Goal: Task Accomplishment & Management: Manage account settings

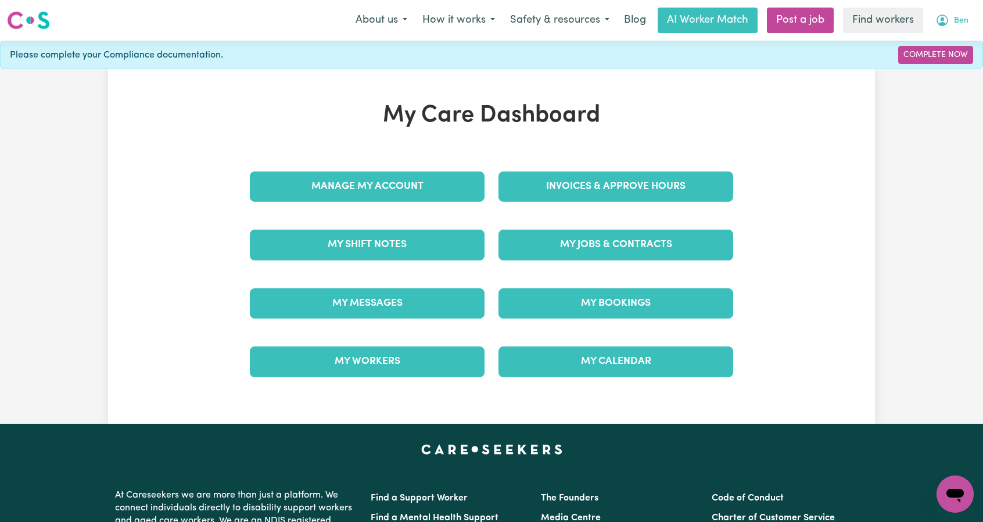
click at [955, 20] on span "Ben" at bounding box center [961, 21] width 15 height 13
click at [923, 66] on link "Logout" at bounding box center [930, 67] width 92 height 22
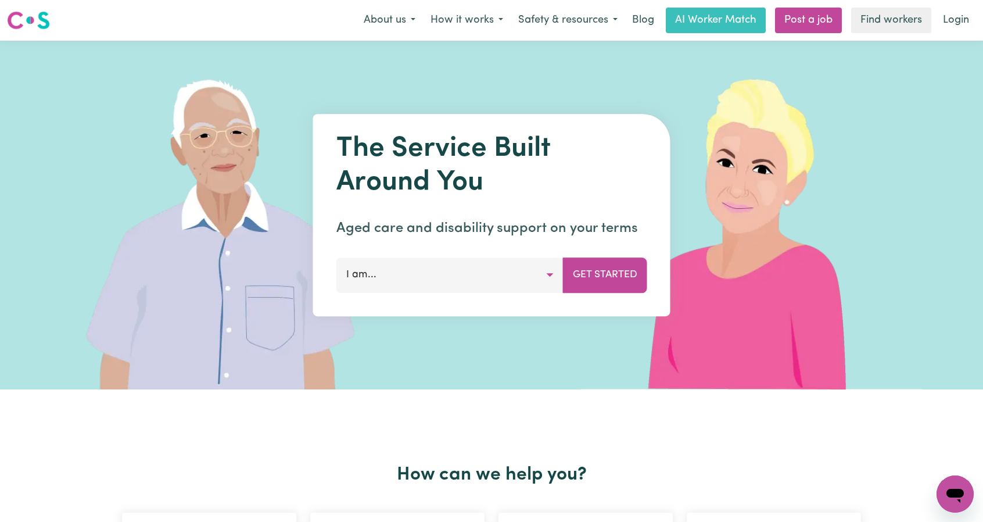
click at [953, 20] on link "Login" at bounding box center [956, 21] width 40 height 26
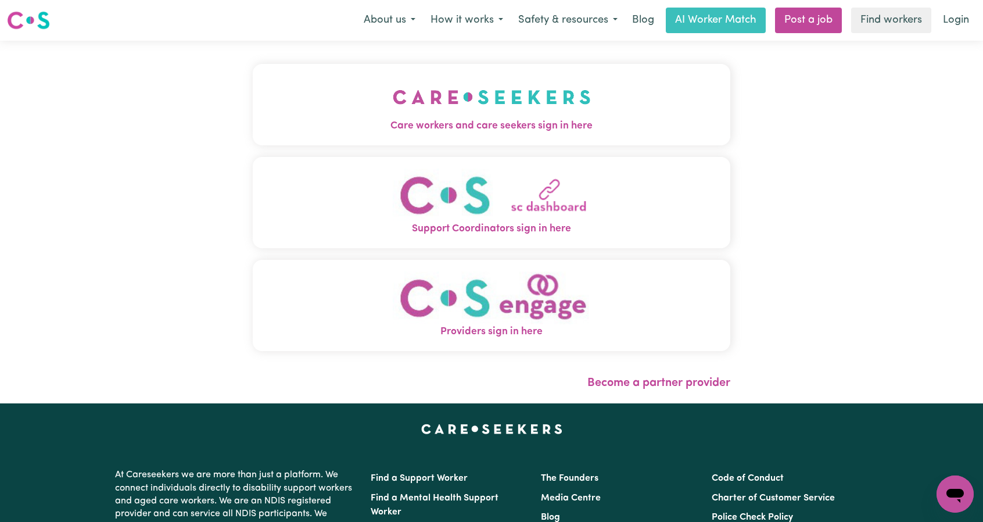
click at [461, 114] on img "Care workers and care seekers sign in here" at bounding box center [492, 97] width 198 height 43
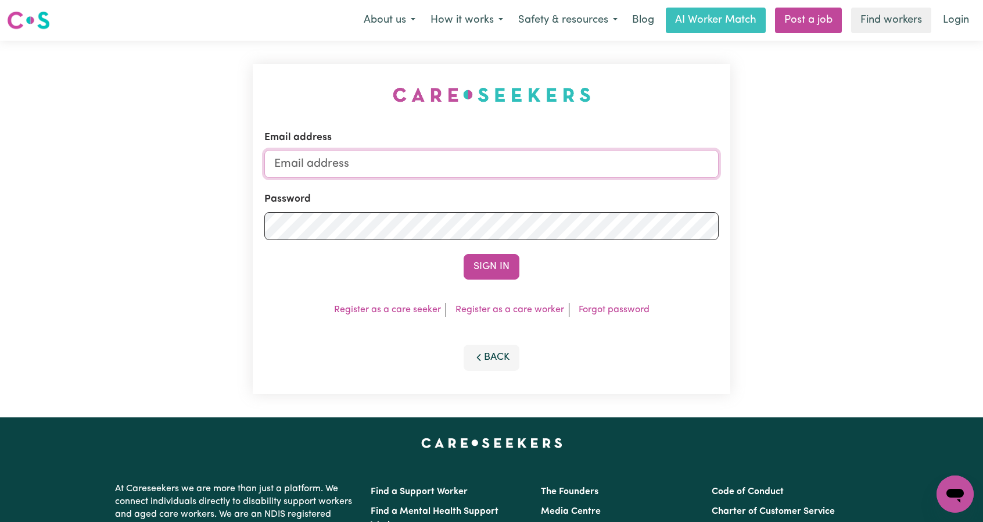
click at [471, 160] on input "Email address" at bounding box center [491, 164] width 454 height 28
drag, startPoint x: 335, startPoint y: 163, endPoint x: 625, endPoint y: 167, distance: 290.0
click at [620, 165] on input "[EMAIL_ADDRESS][PERSON_NAME][DOMAIN_NAME]" at bounding box center [491, 164] width 454 height 28
type input "[EMAIL_ADDRESS][DOMAIN_NAME]"
click at [533, 263] on div "Sign In" at bounding box center [491, 267] width 454 height 26
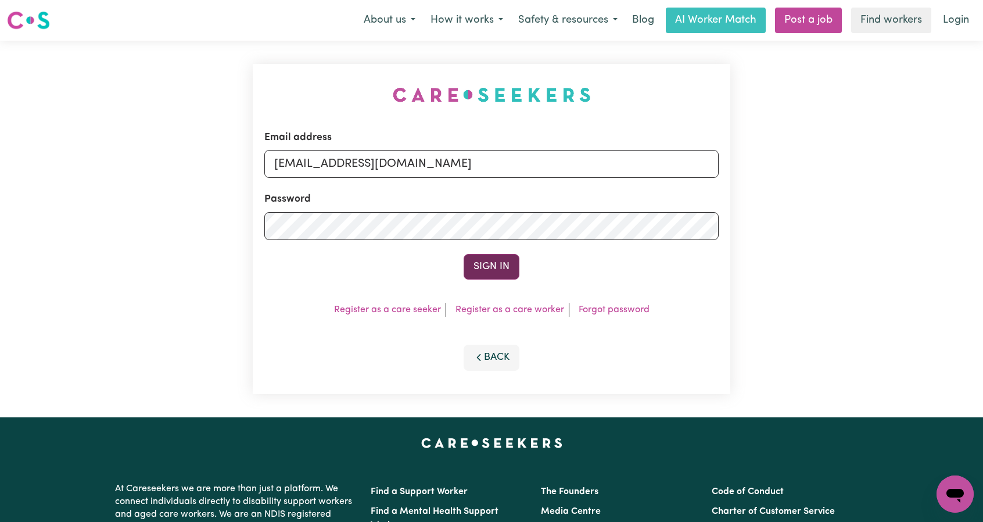
click at [488, 270] on button "Sign In" at bounding box center [492, 267] width 56 height 26
